Goal: Find specific page/section: Find specific page/section

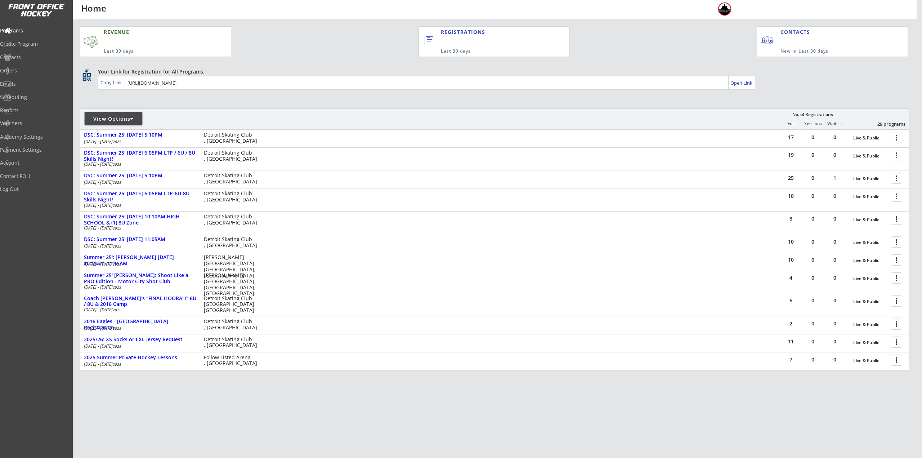
click at [128, 121] on div "View Options" at bounding box center [114, 118] width 58 height 7
select select ""Upcoming Programs""
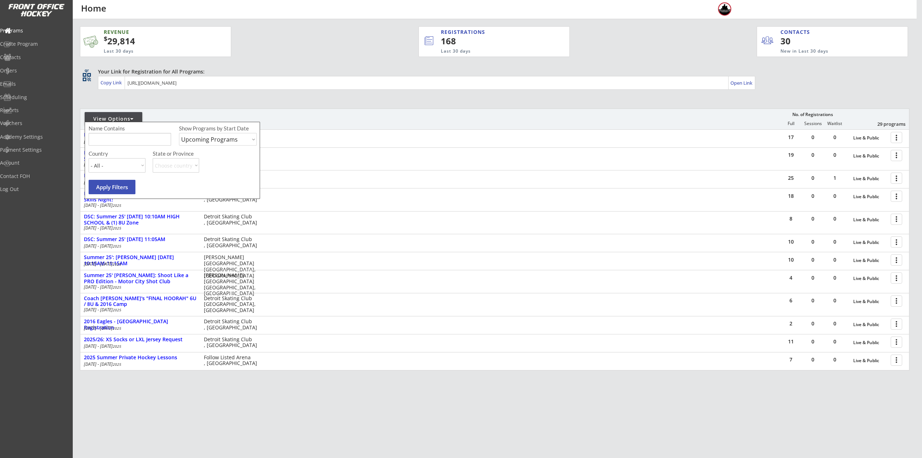
click at [128, 120] on div "View Options" at bounding box center [114, 118] width 58 height 7
click at [162, 113] on div "View Options No. of Registrations Full Sessions Waitlist 29 programs" at bounding box center [495, 118] width 830 height 21
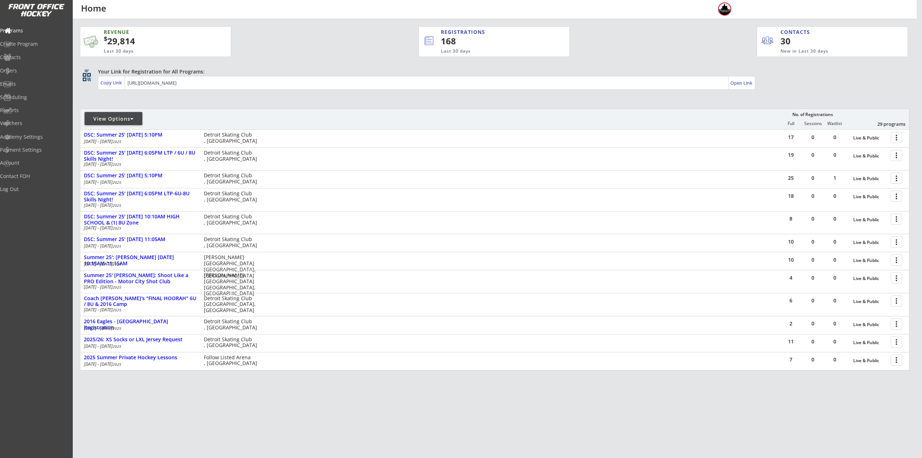
click at [131, 122] on div "View Options" at bounding box center [114, 118] width 58 height 7
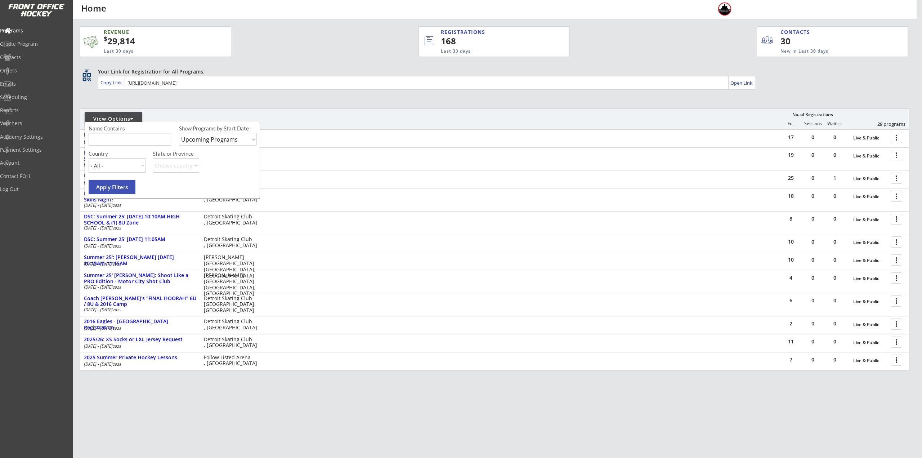
click at [131, 150] on div "Name Contains Show Programs by Start Date Upcoming Programs Past Programs Speci…" at bounding box center [172, 160] width 175 height 77
click at [143, 141] on input "input" at bounding box center [130, 139] width 82 height 13
type input "T"
type input "Private"
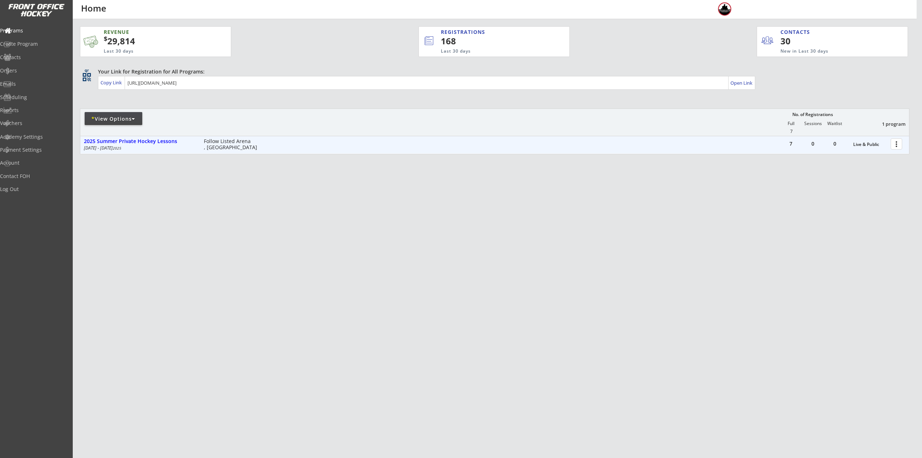
click at [897, 141] on div at bounding box center [897, 143] width 13 height 13
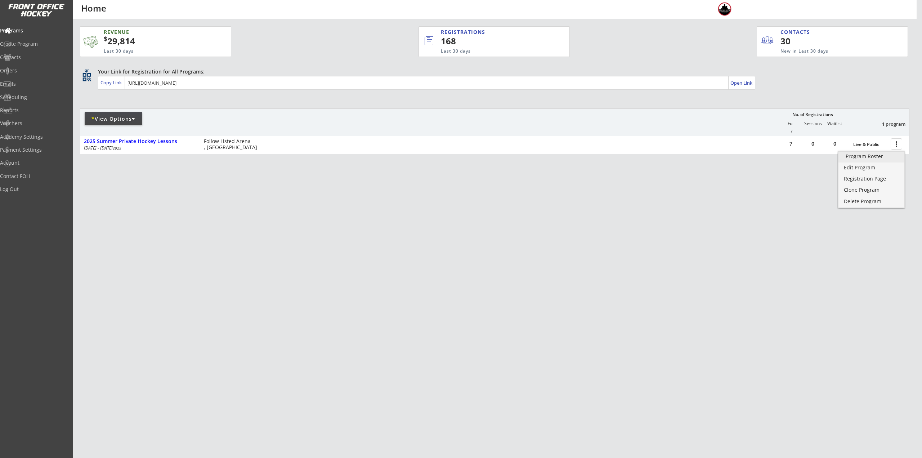
click at [879, 159] on div "Program Roster" at bounding box center [872, 156] width 52 height 5
